Goal: Task Accomplishment & Management: Use online tool/utility

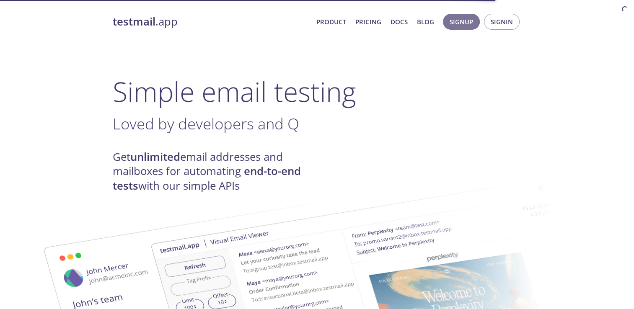
click at [510, 18] on span "Signin" at bounding box center [502, 21] width 22 height 11
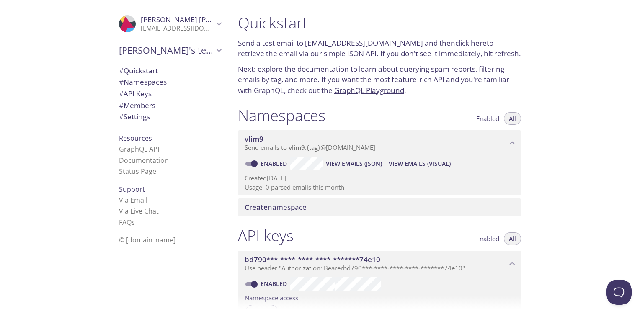
click at [292, 147] on span "vlim9" at bounding box center [297, 147] width 16 height 8
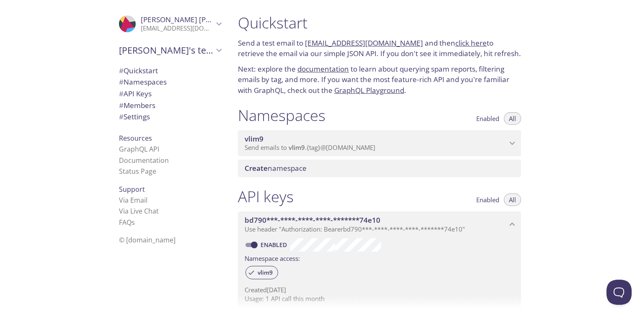
click at [293, 145] on span "vlim9" at bounding box center [297, 147] width 16 height 8
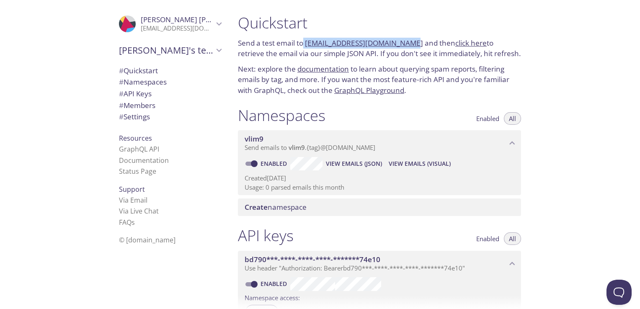
drag, startPoint x: 304, startPoint y: 41, endPoint x: 398, endPoint y: 41, distance: 93.9
click at [398, 41] on p "Send a test email to [EMAIL_ADDRESS][DOMAIN_NAME] and then click here to retrie…" at bounding box center [379, 48] width 283 height 21
drag, startPoint x: 398, startPoint y: 41, endPoint x: 384, endPoint y: 30, distance: 18.5
click at [384, 30] on h1 "Quickstart" at bounding box center [379, 22] width 283 height 19
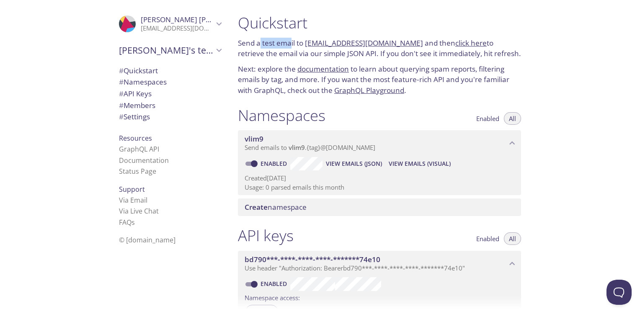
drag, startPoint x: 261, startPoint y: 41, endPoint x: 292, endPoint y: 41, distance: 30.2
click at [292, 41] on p "Send a test email to [EMAIL_ADDRESS][DOMAIN_NAME] and then click here to retrie…" at bounding box center [379, 48] width 283 height 21
drag, startPoint x: 292, startPoint y: 41, endPoint x: 281, endPoint y: 49, distance: 13.2
click at [281, 49] on p "Send a test email to [EMAIL_ADDRESS][DOMAIN_NAME] and then click here to retrie…" at bounding box center [379, 48] width 283 height 21
click at [295, 47] on p "Send a test email to [EMAIL_ADDRESS][DOMAIN_NAME] and then click here to retrie…" at bounding box center [379, 48] width 283 height 21
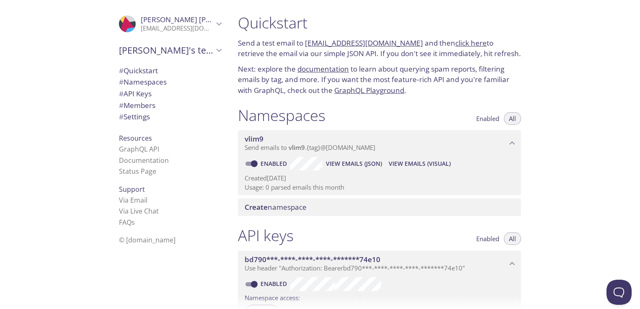
drag, startPoint x: 303, startPoint y: 42, endPoint x: 405, endPoint y: 40, distance: 101.4
click at [405, 40] on p "Send a test email to [EMAIL_ADDRESS][DOMAIN_NAME] and then click here to retrie…" at bounding box center [379, 48] width 283 height 21
drag, startPoint x: 405, startPoint y: 40, endPoint x: 384, endPoint y: 42, distance: 20.7
copy p "[EMAIL_ADDRESS][DOMAIN_NAME]"
